Goal: Information Seeking & Learning: Learn about a topic

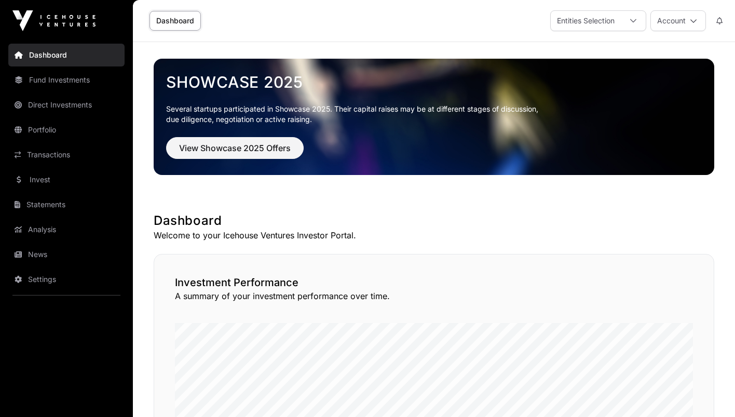
click at [60, 177] on link "Invest" at bounding box center [66, 179] width 116 height 23
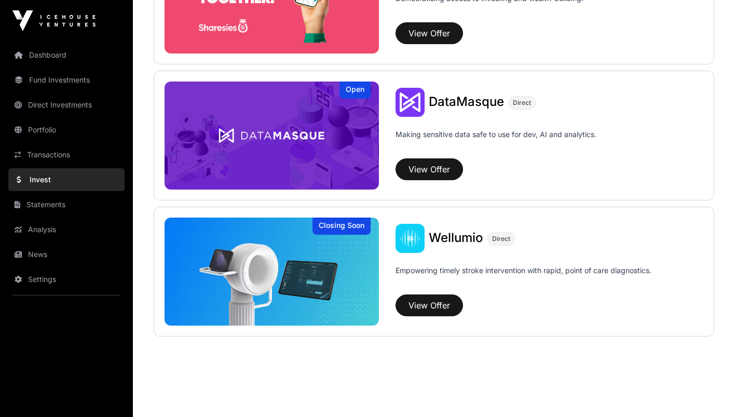
scroll to position [1429, 0]
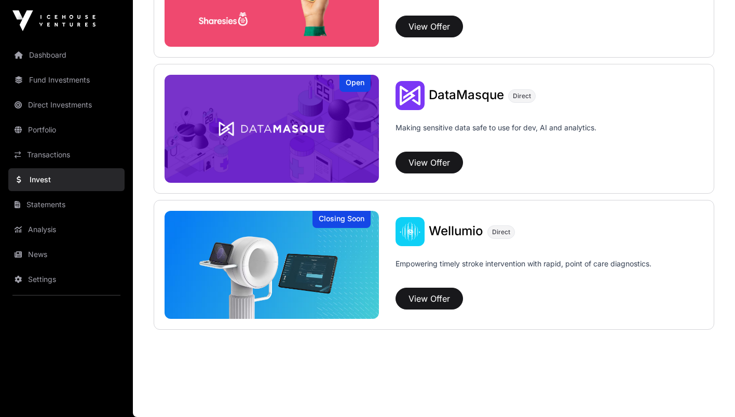
click at [274, 134] on img at bounding box center [272, 129] width 214 height 108
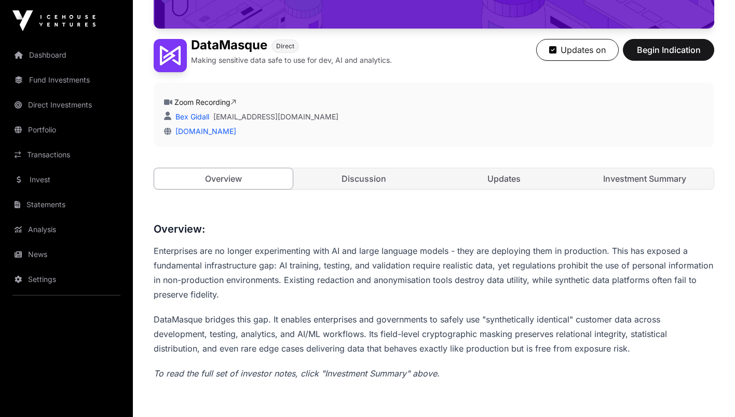
scroll to position [265, 0]
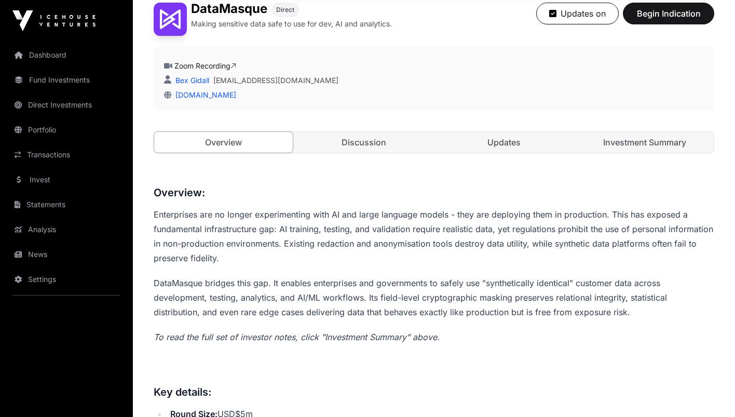
click at [371, 141] on link "Discussion" at bounding box center [364, 142] width 139 height 21
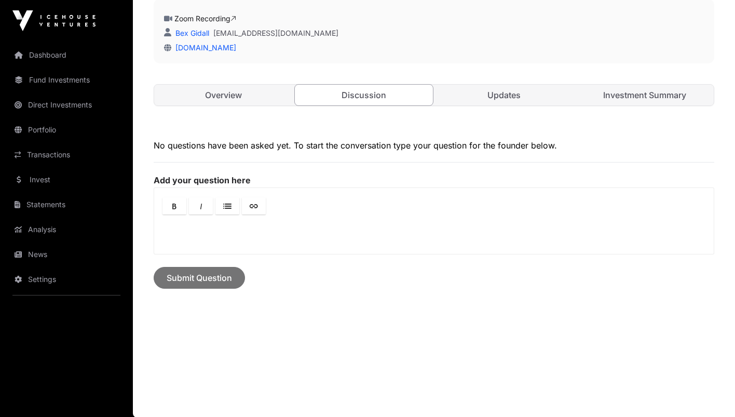
scroll to position [165, 0]
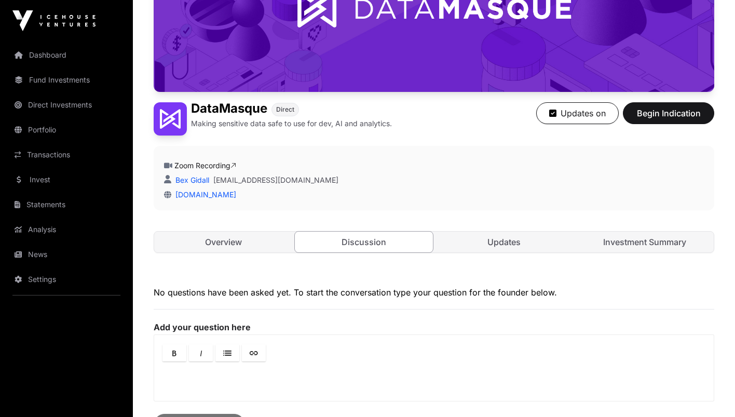
click at [494, 236] on link "Updates" at bounding box center [504, 241] width 139 height 21
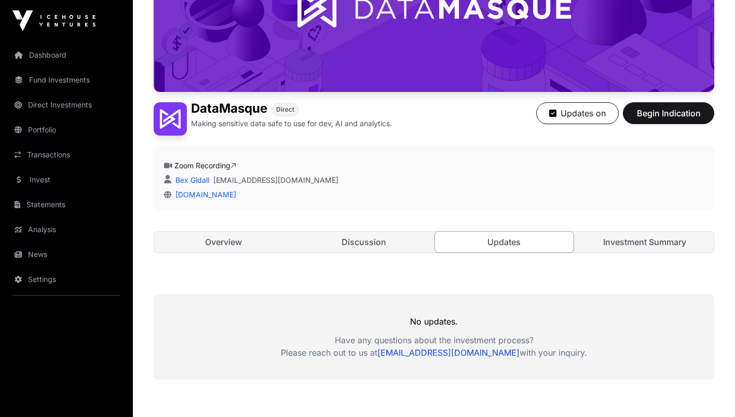
click at [627, 242] on link "Investment Summary" at bounding box center [645, 241] width 139 height 21
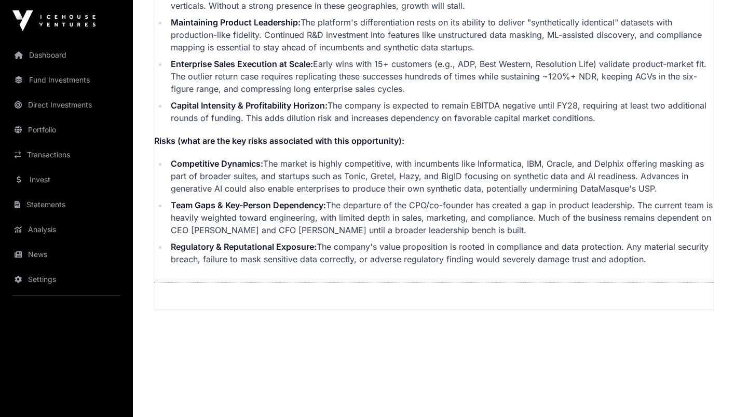
scroll to position [2599, 0]
